Goal: Find specific page/section: Find specific page/section

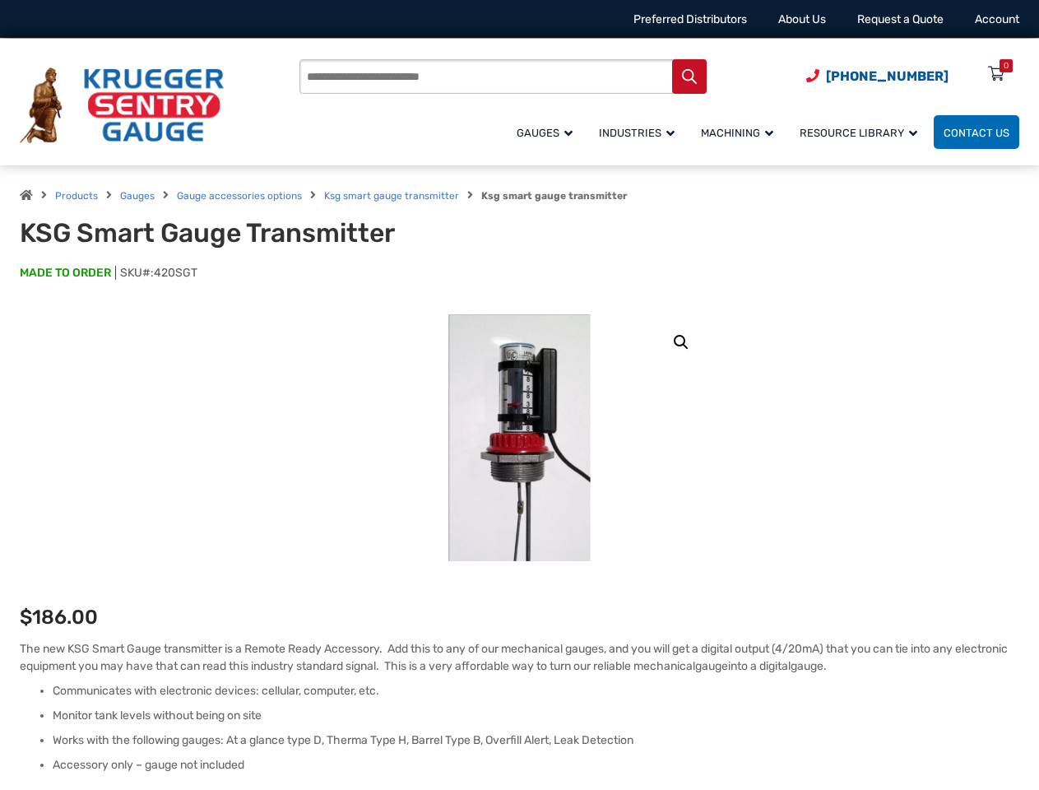
click at [560, 81] on input "Products search" at bounding box center [502, 76] width 407 height 35
click at [681, 342] on link "🔍" at bounding box center [681, 342] width 30 height 30
click at [560, 81] on input "Products search" at bounding box center [502, 76] width 407 height 35
click at [681, 342] on link "🔍" at bounding box center [681, 342] width 30 height 30
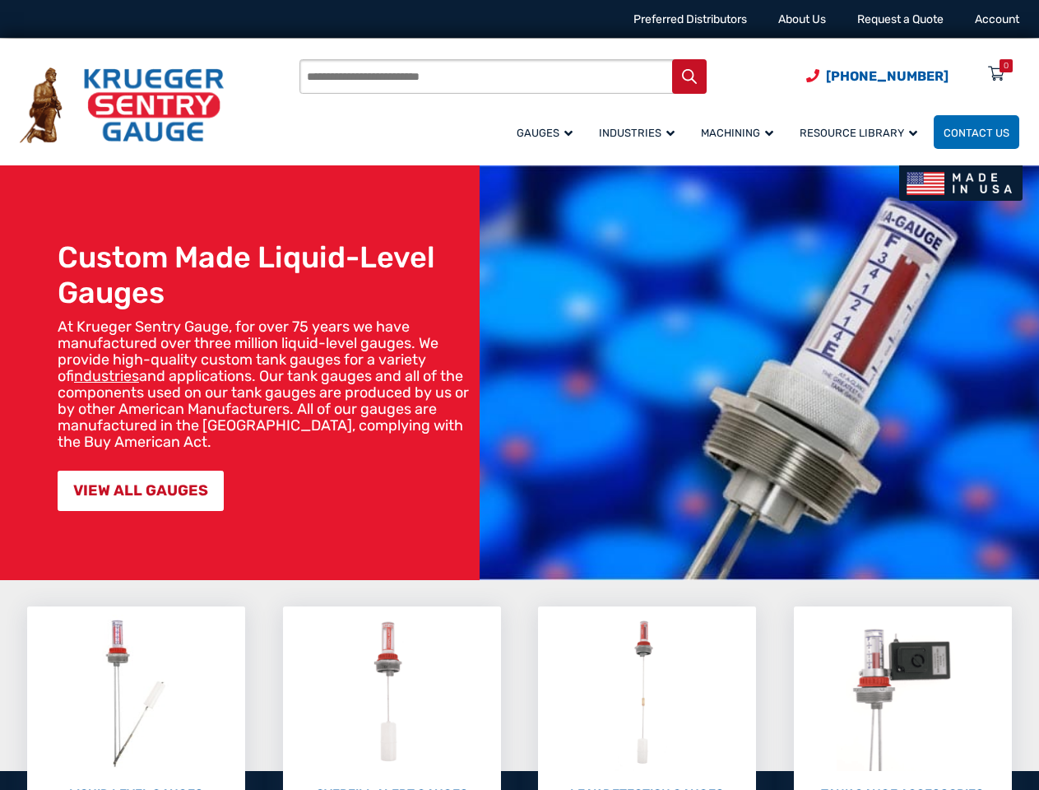
click at [519, 395] on img at bounding box center [759, 372] width 559 height 415
click at [560, 81] on input "Products search" at bounding box center [502, 76] width 407 height 35
